Goal: Navigation & Orientation: Find specific page/section

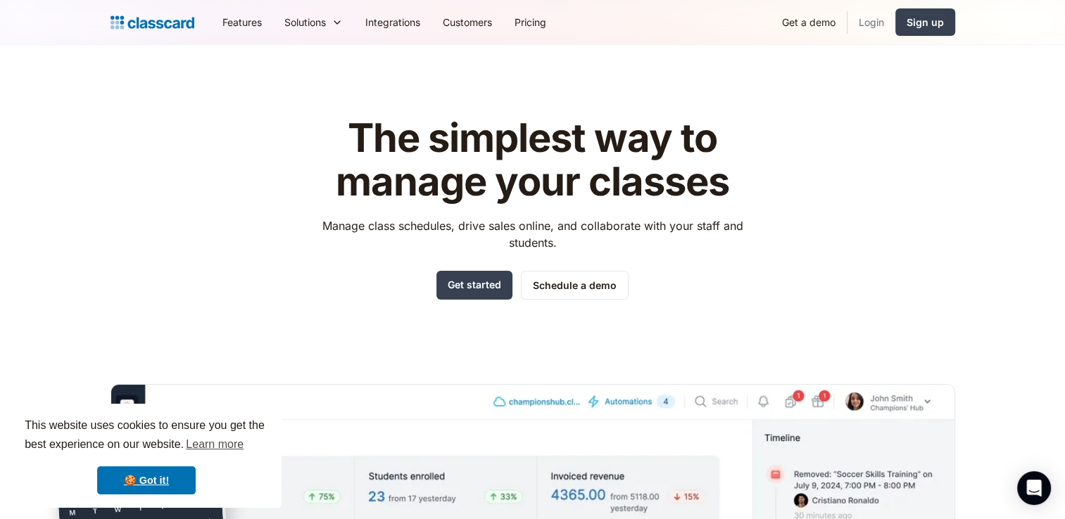
click at [869, 21] on link "Login" at bounding box center [872, 22] width 48 height 32
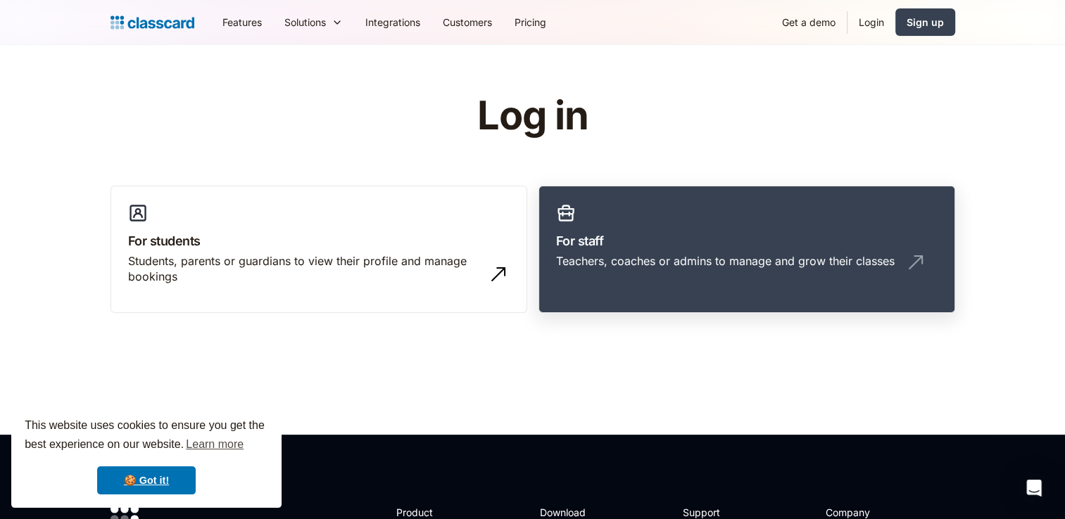
click at [600, 235] on h3 "For staff" at bounding box center [747, 241] width 382 height 19
